Goal: Register for event/course

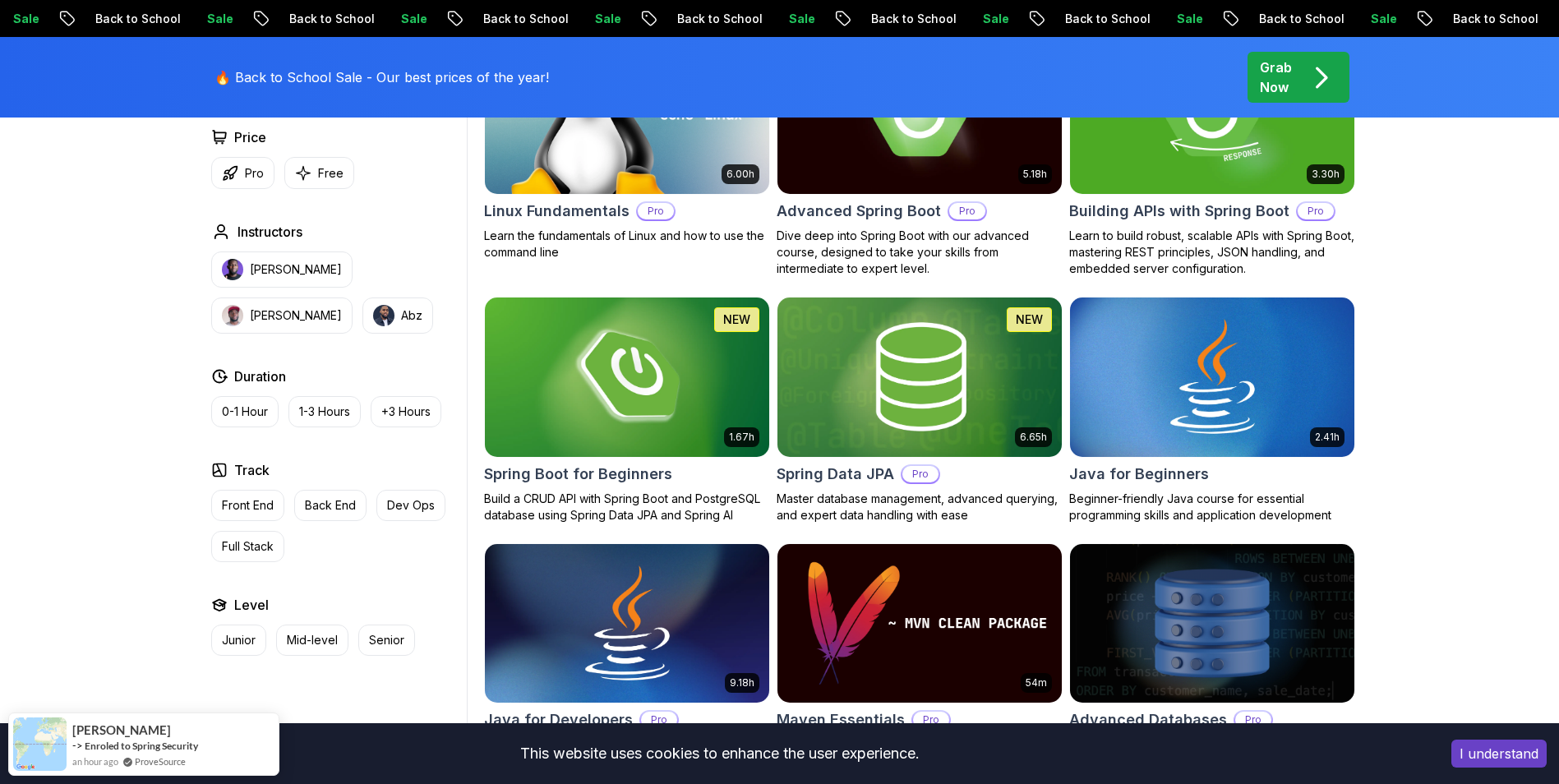
scroll to position [601, 0]
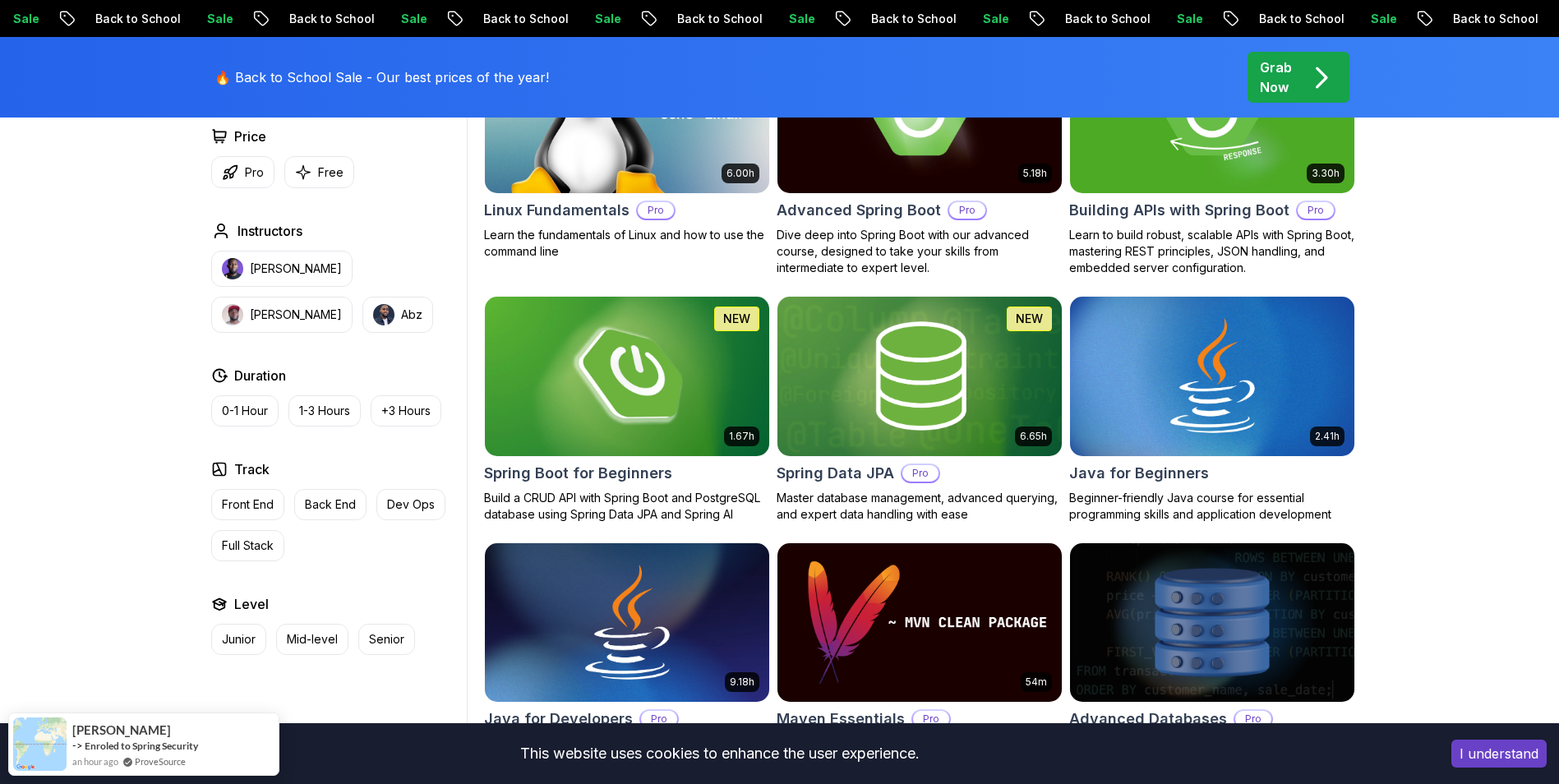
click at [654, 411] on img at bounding box center [626, 376] width 299 height 167
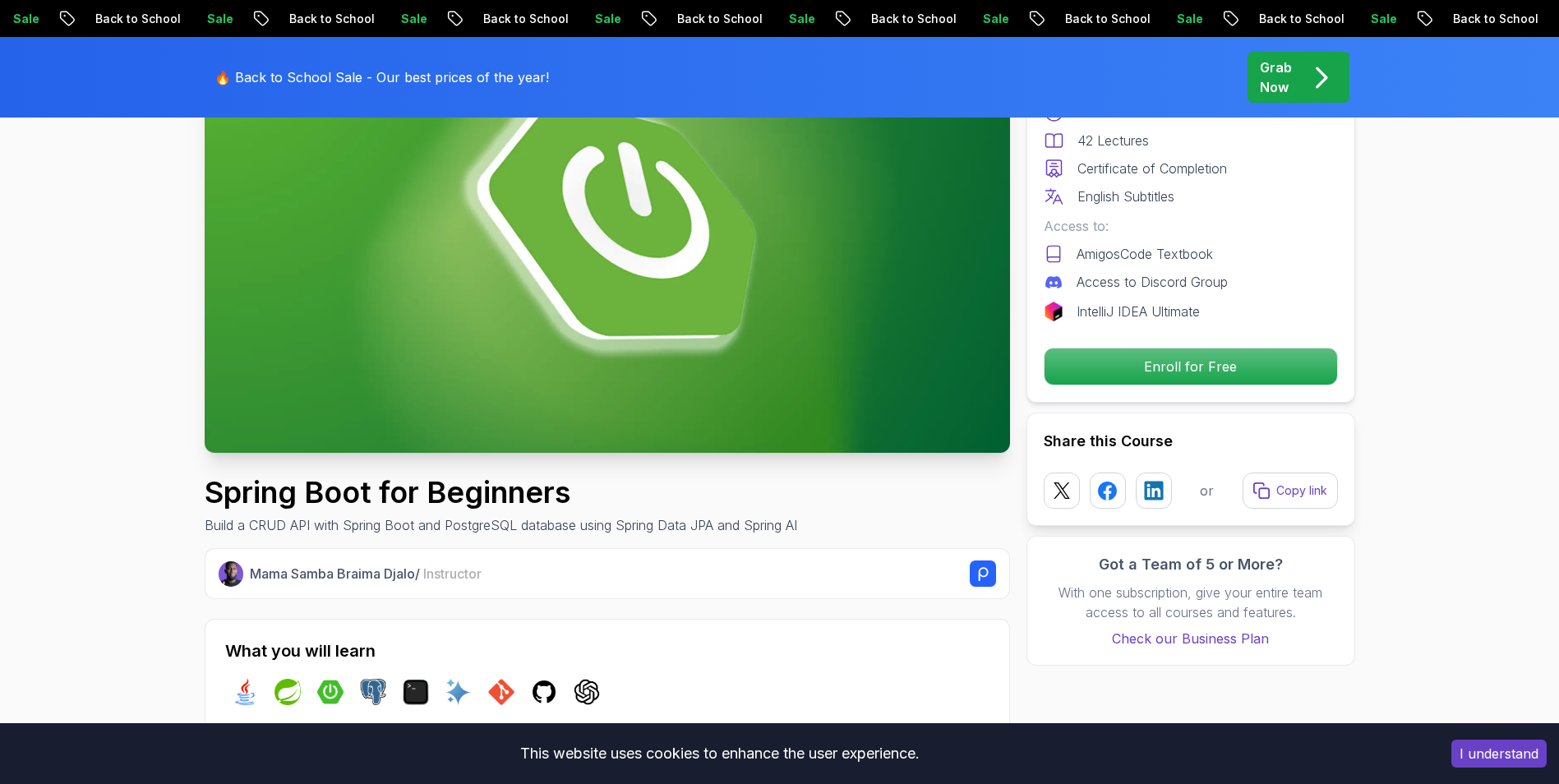
scroll to position [217, 0]
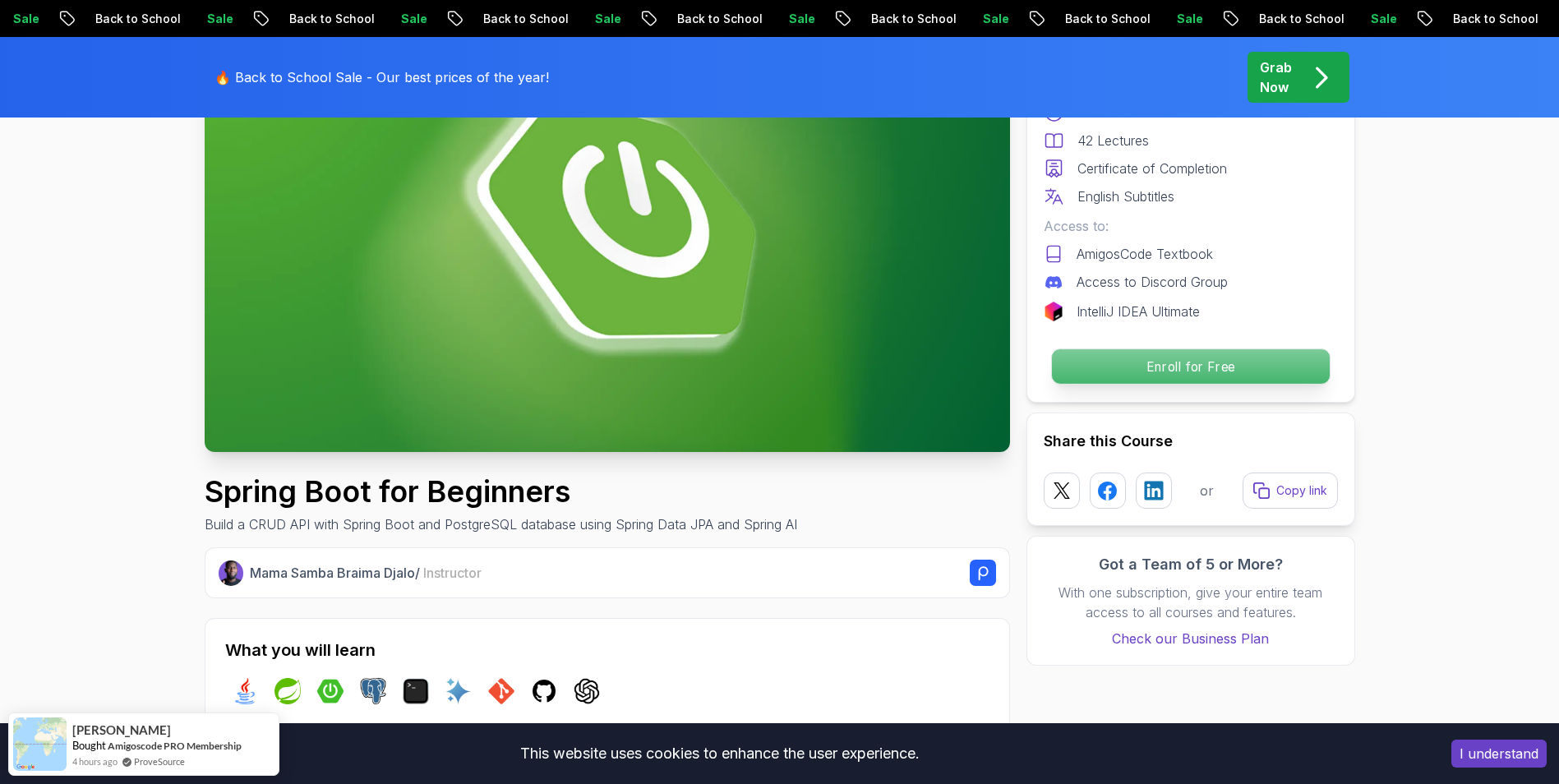
click at [1074, 374] on p "Enroll for Free" at bounding box center [1190, 366] width 278 height 35
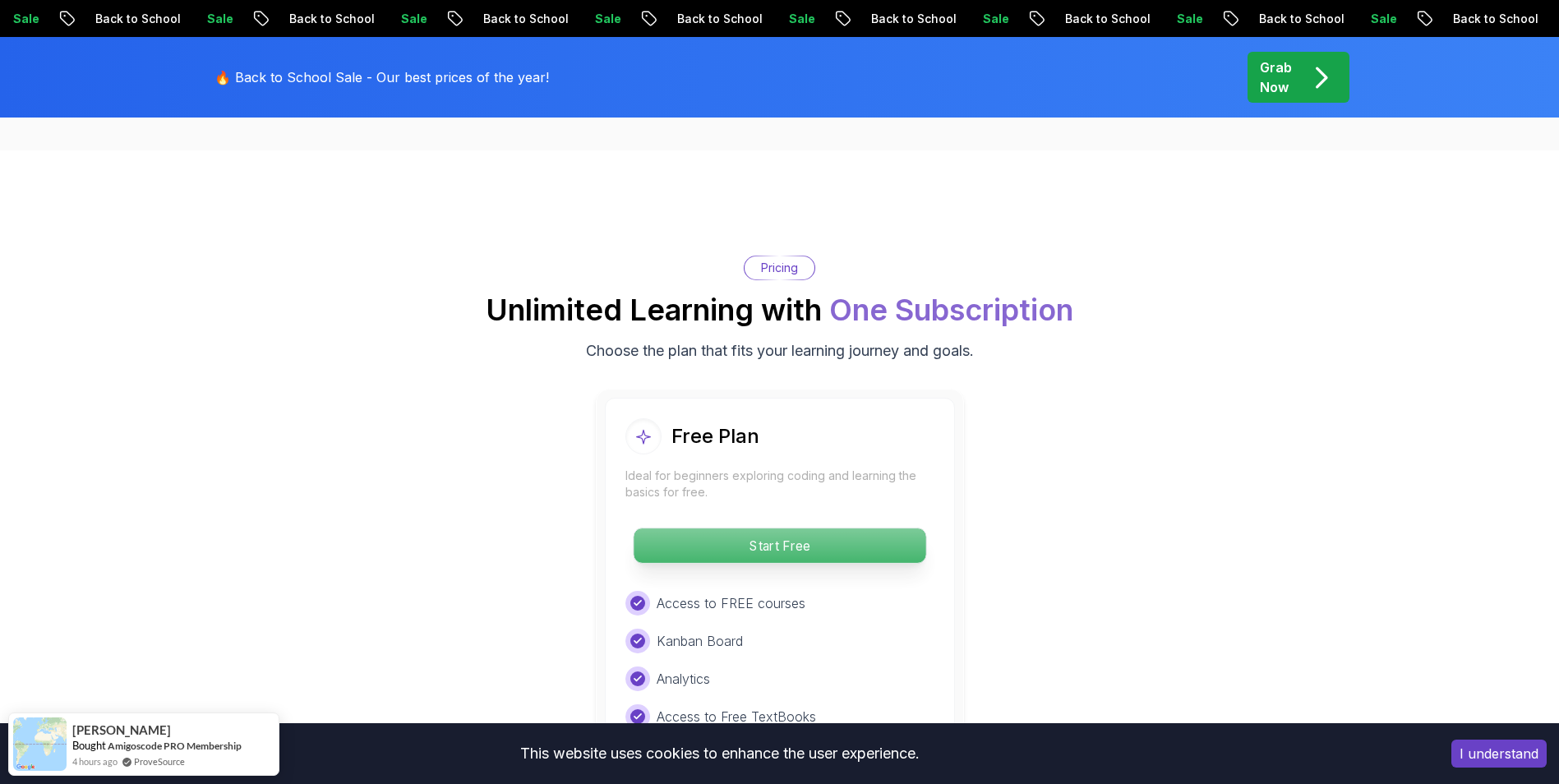
scroll to position [3344, 0]
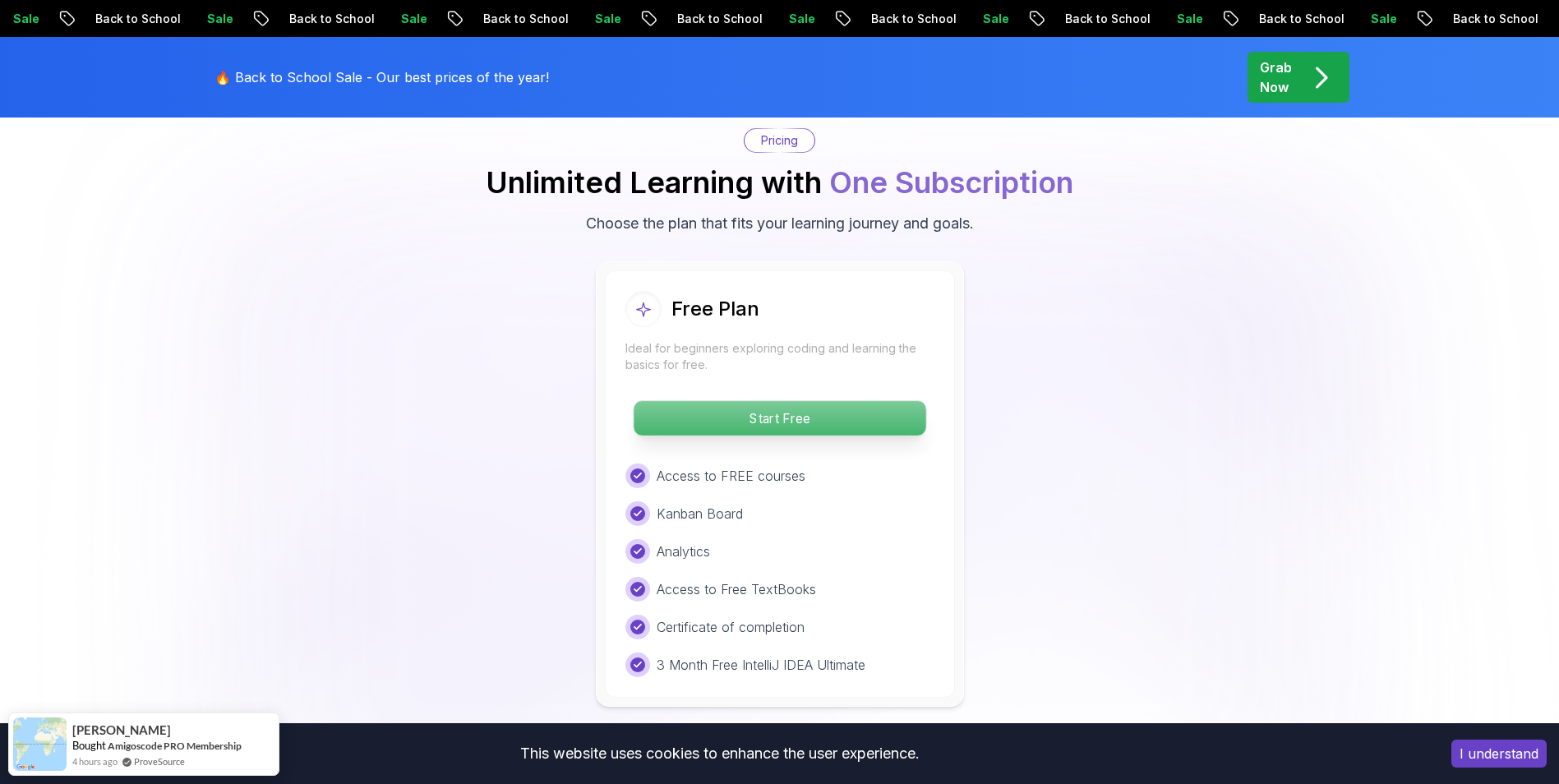
click at [824, 410] on p "Start Free" at bounding box center [779, 418] width 292 height 35
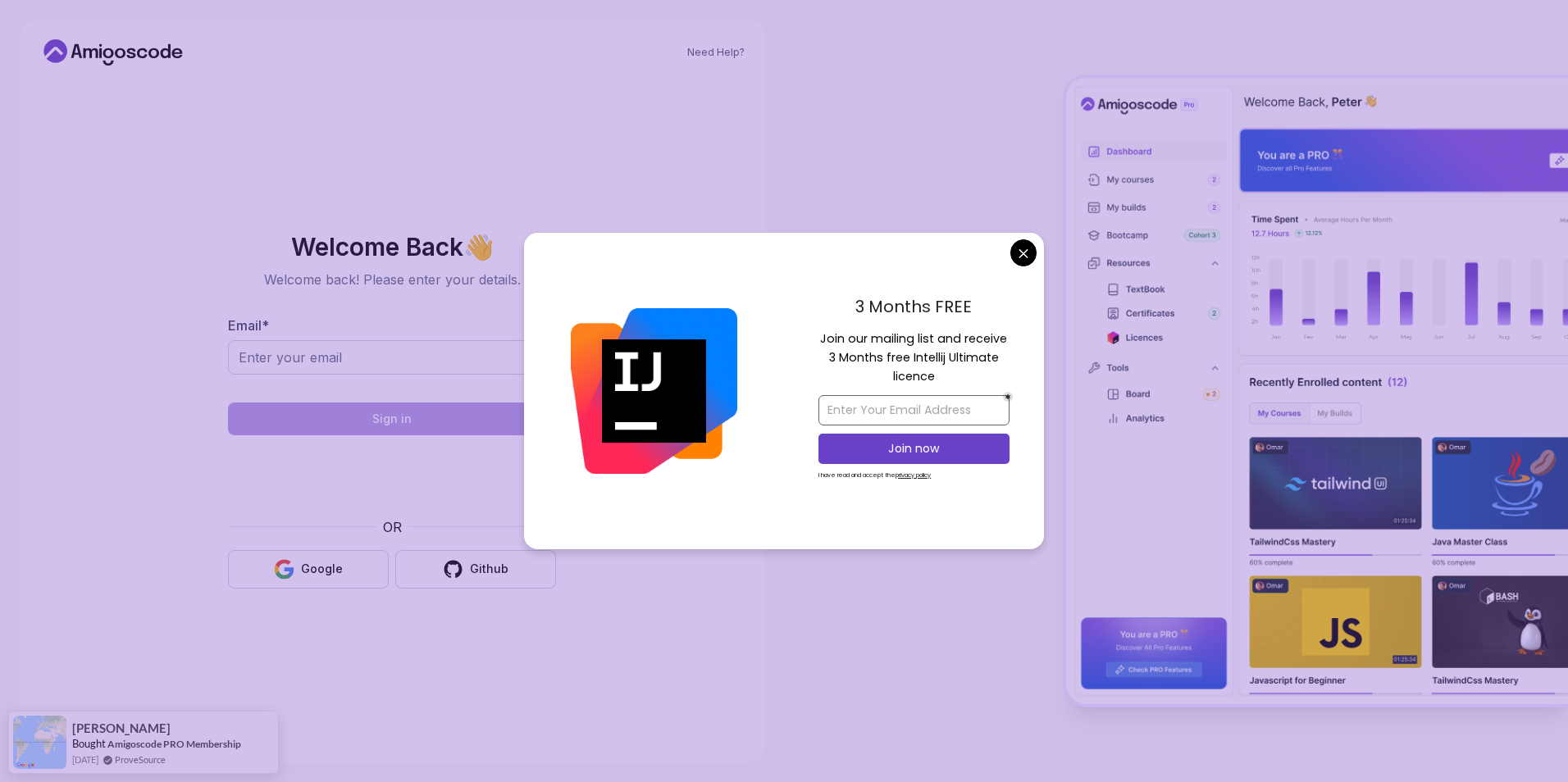
click at [817, 400] on body "Need Help? Welcome Back 👋 Welcome back! Please enter your details. Email * Sign…" at bounding box center [784, 391] width 1568 height 782
click at [1021, 256] on body "Need Help? Welcome Back 👋 Welcome back! Please enter your details. Email * Sign…" at bounding box center [784, 391] width 1568 height 782
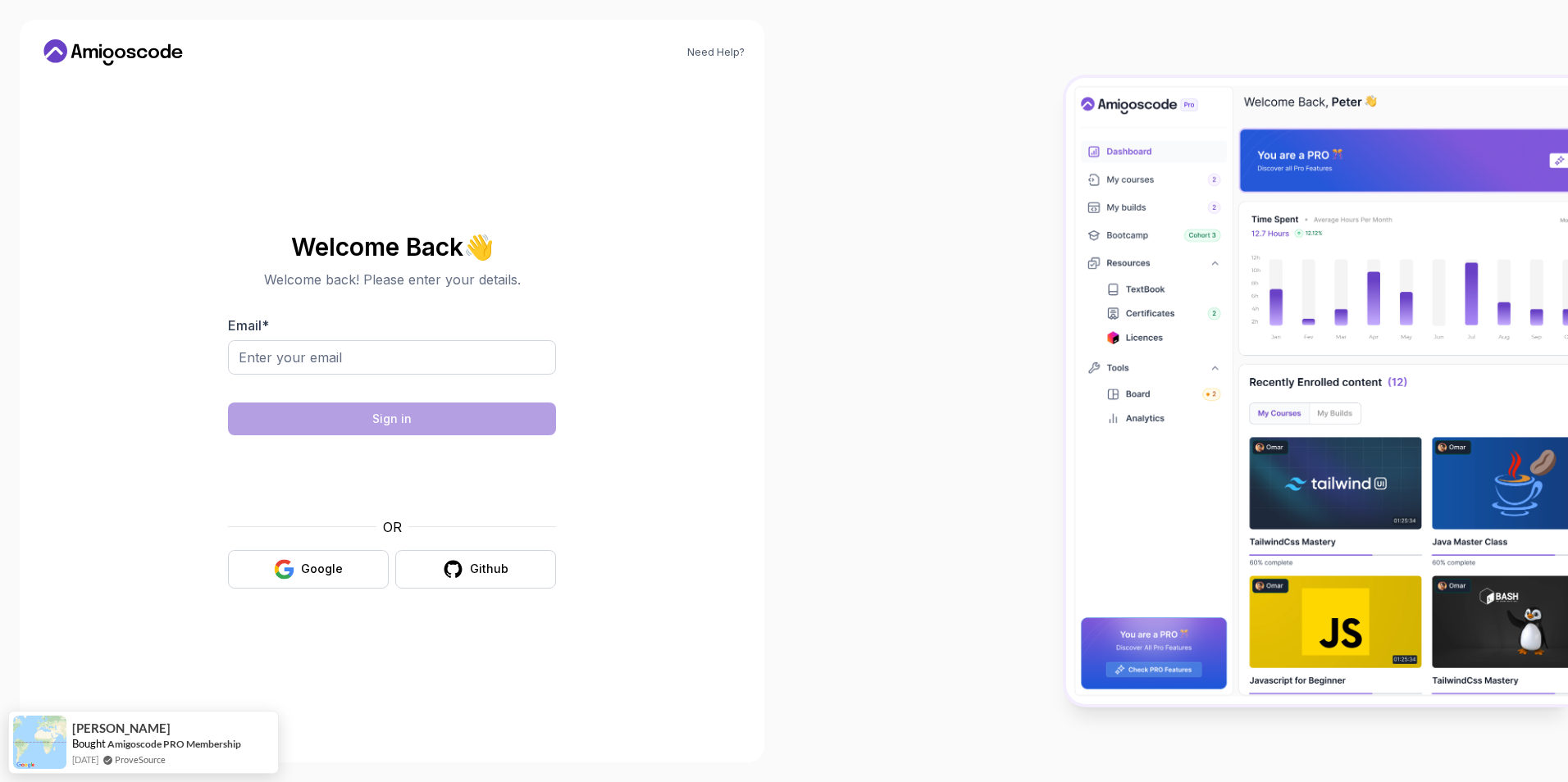
click at [736, 258] on div "Need Help? Welcome Back 👋 Welcome back! Please enter your details. Email * Sign…" at bounding box center [392, 391] width 745 height 743
